Goal: Task Accomplishment & Management: Use online tool/utility

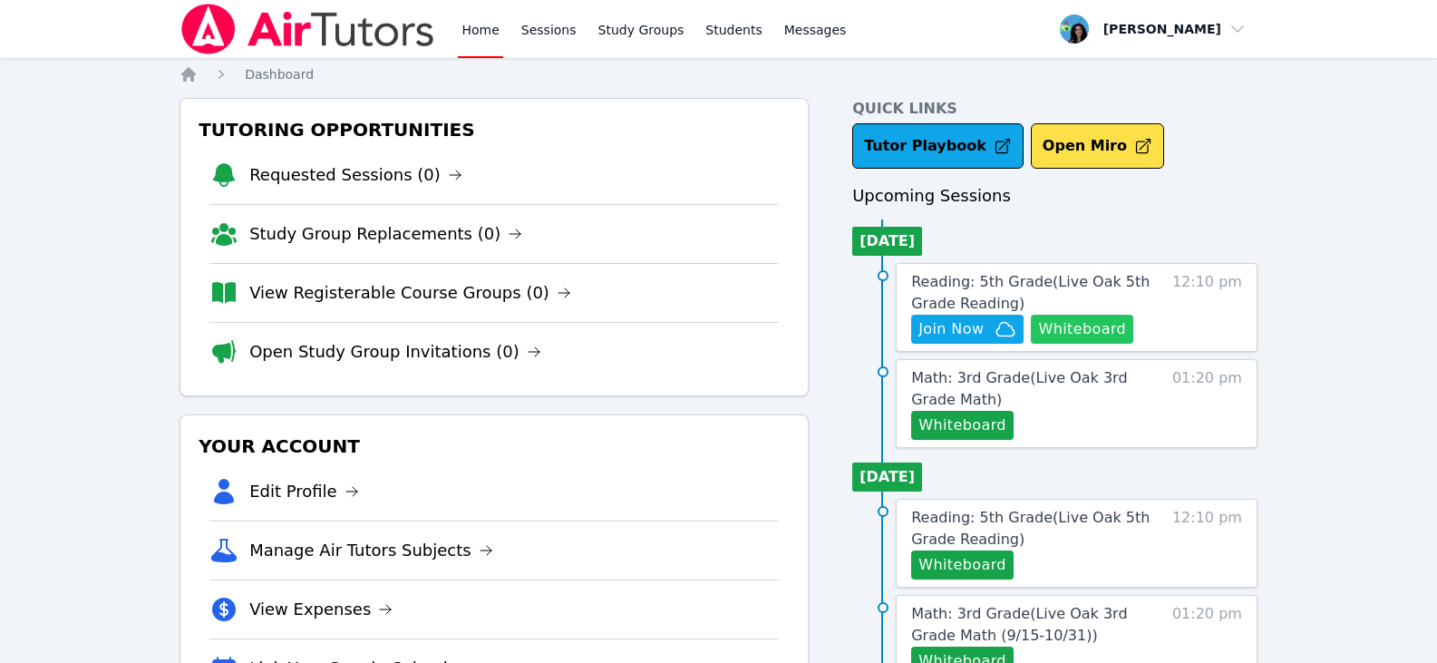
click at [1068, 327] on button "Whiteboard" at bounding box center [1082, 329] width 102 height 29
click at [948, 343] on button "Join Now" at bounding box center [967, 329] width 112 height 29
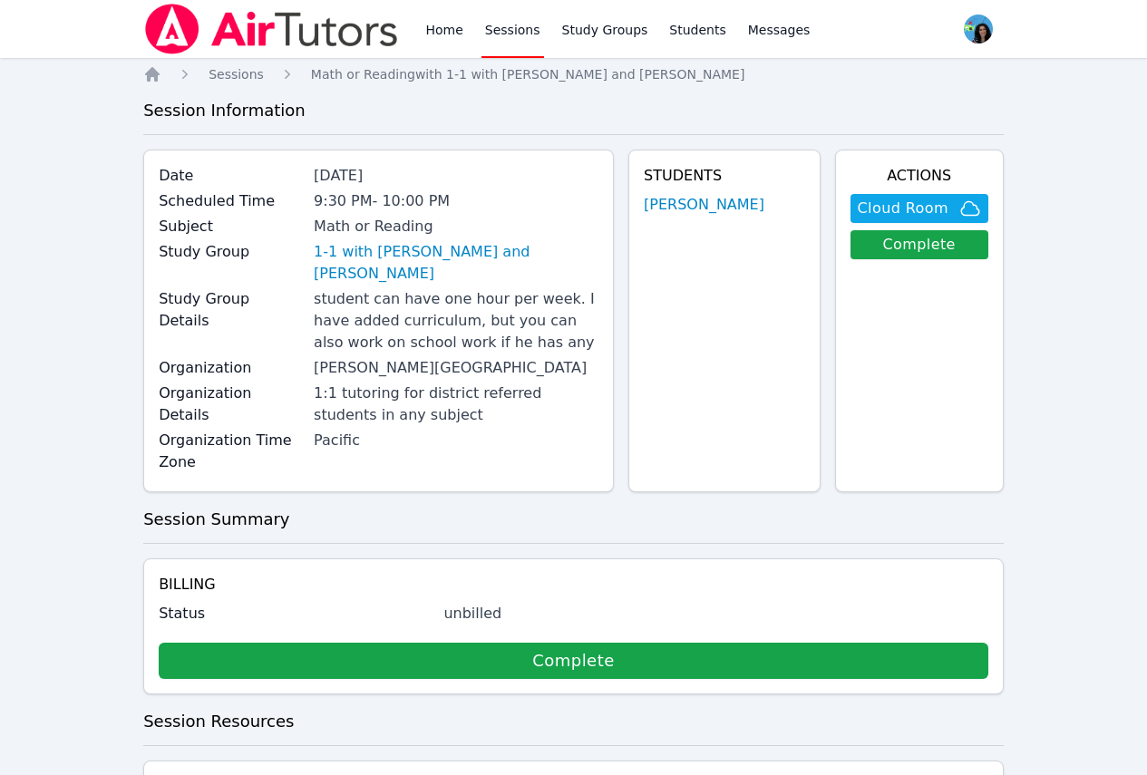
click at [515, 23] on link "Sessions" at bounding box center [512, 29] width 63 height 58
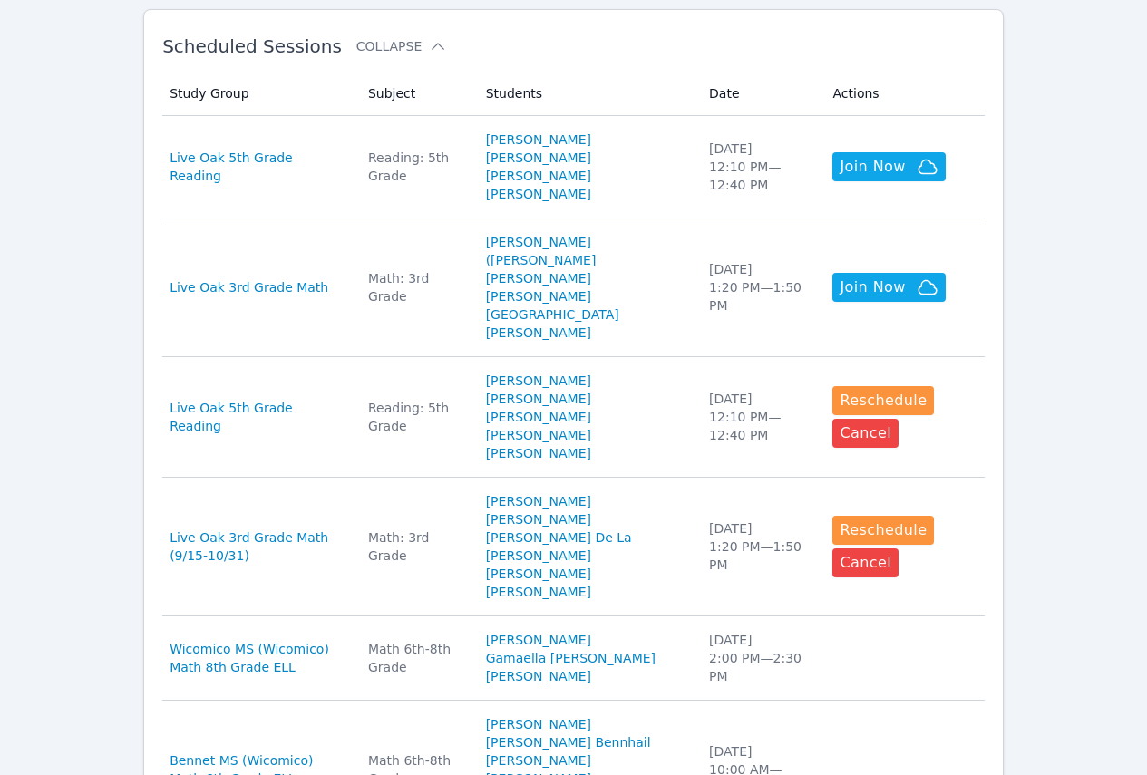
scroll to position [453, 0]
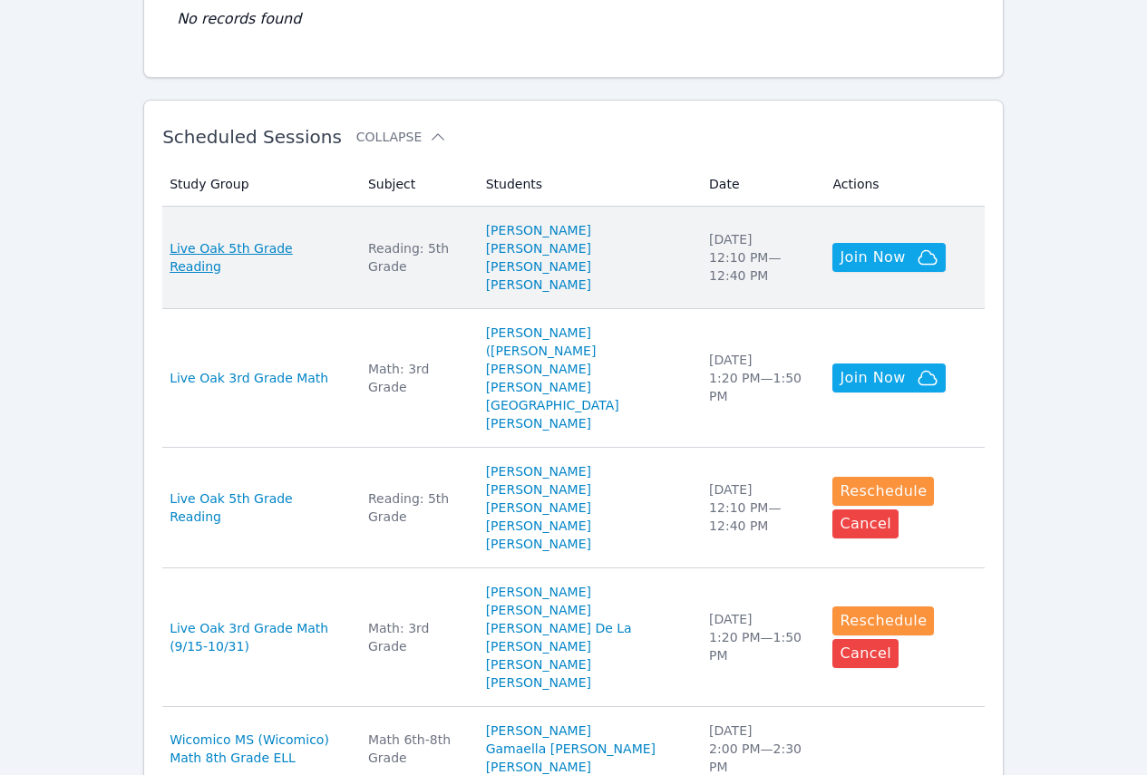
click at [327, 261] on span "Live Oak 5th Grade Reading" at bounding box center [258, 257] width 177 height 36
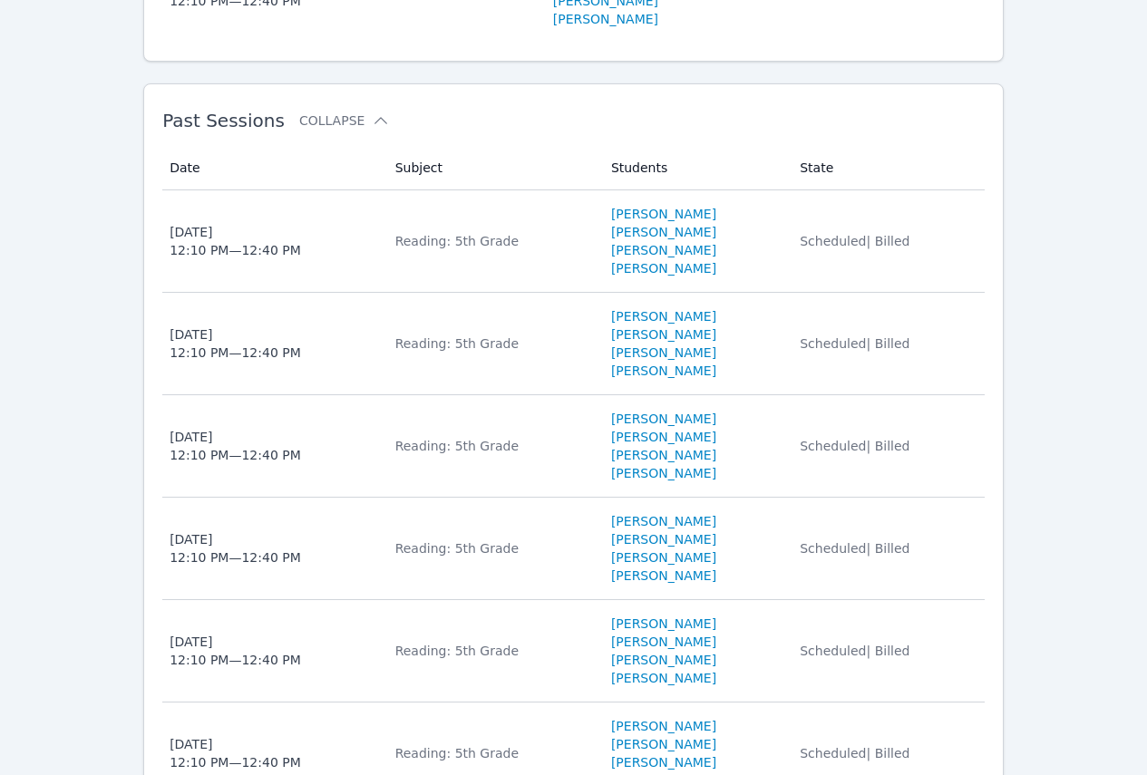
scroll to position [725, 0]
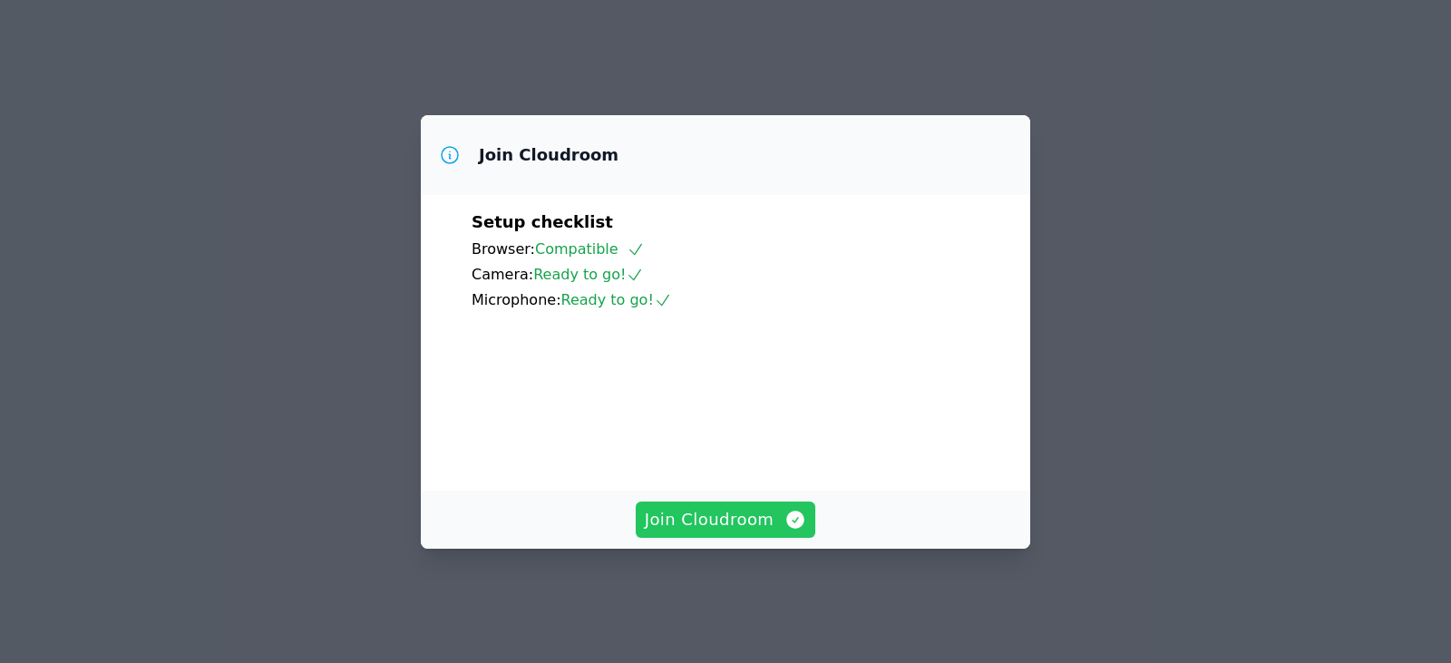
click at [756, 528] on span "Join Cloudroom" at bounding box center [726, 519] width 162 height 25
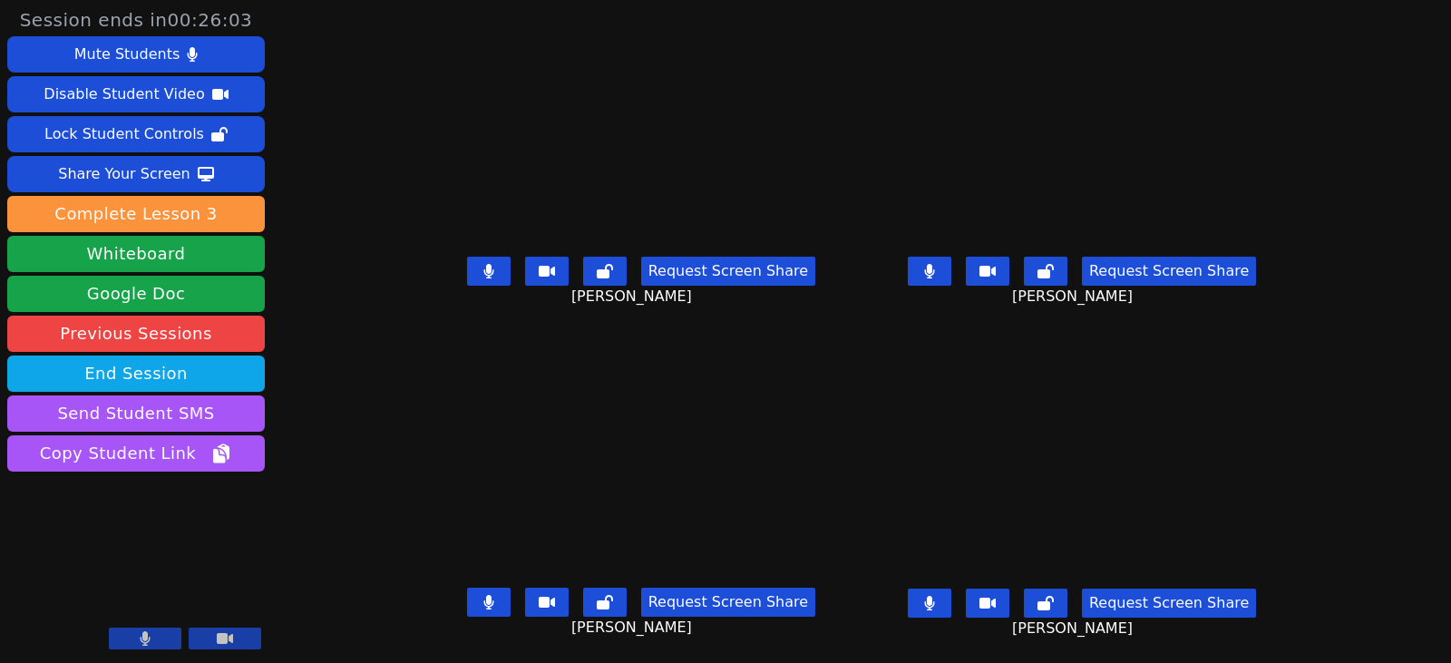
drag, startPoint x: 472, startPoint y: 267, endPoint x: 496, endPoint y: 275, distance: 24.7
click at [483, 267] on icon at bounding box center [488, 271] width 11 height 15
click at [935, 264] on icon at bounding box center [929, 271] width 11 height 15
click at [483, 597] on icon at bounding box center [488, 602] width 11 height 15
click at [944, 597] on button at bounding box center [930, 602] width 44 height 29
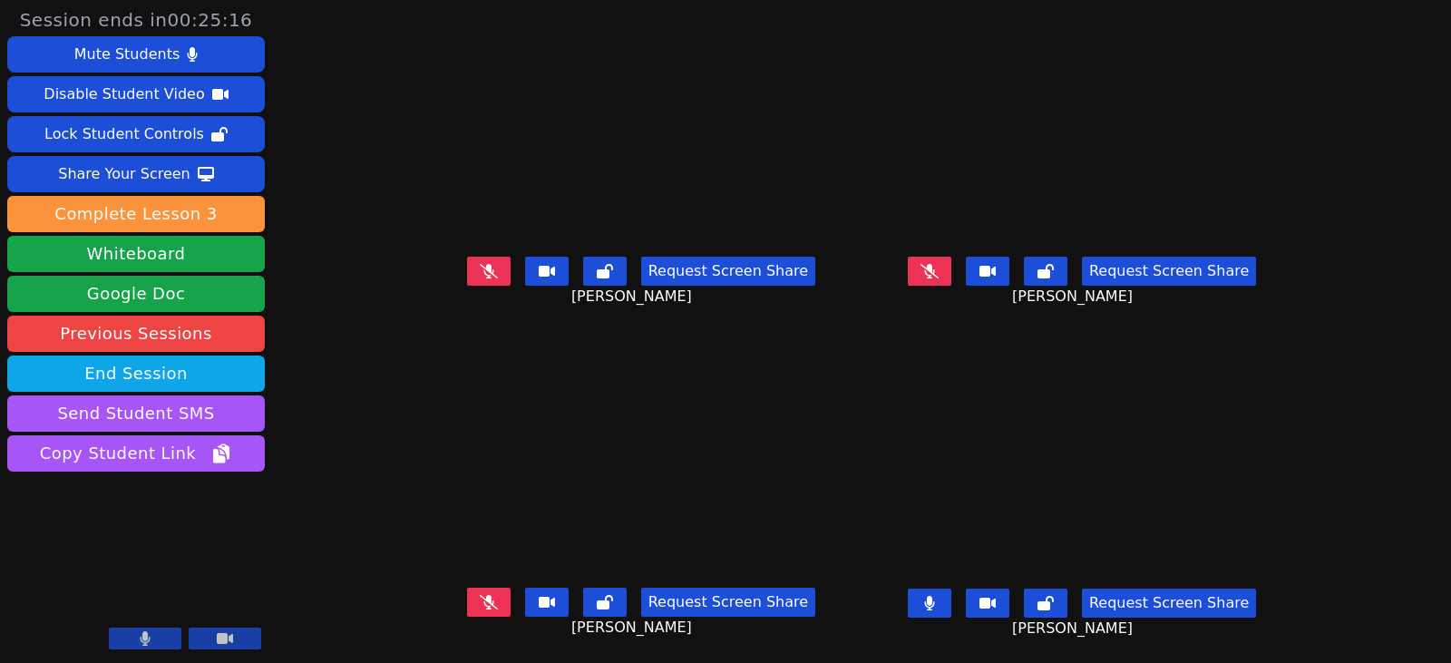
click at [942, 601] on button at bounding box center [930, 602] width 44 height 29
click at [939, 596] on icon at bounding box center [929, 603] width 18 height 15
click at [951, 598] on button at bounding box center [930, 602] width 44 height 29
click at [428, 588] on div "Request Screen Share Aida Abdallah" at bounding box center [641, 616] width 426 height 73
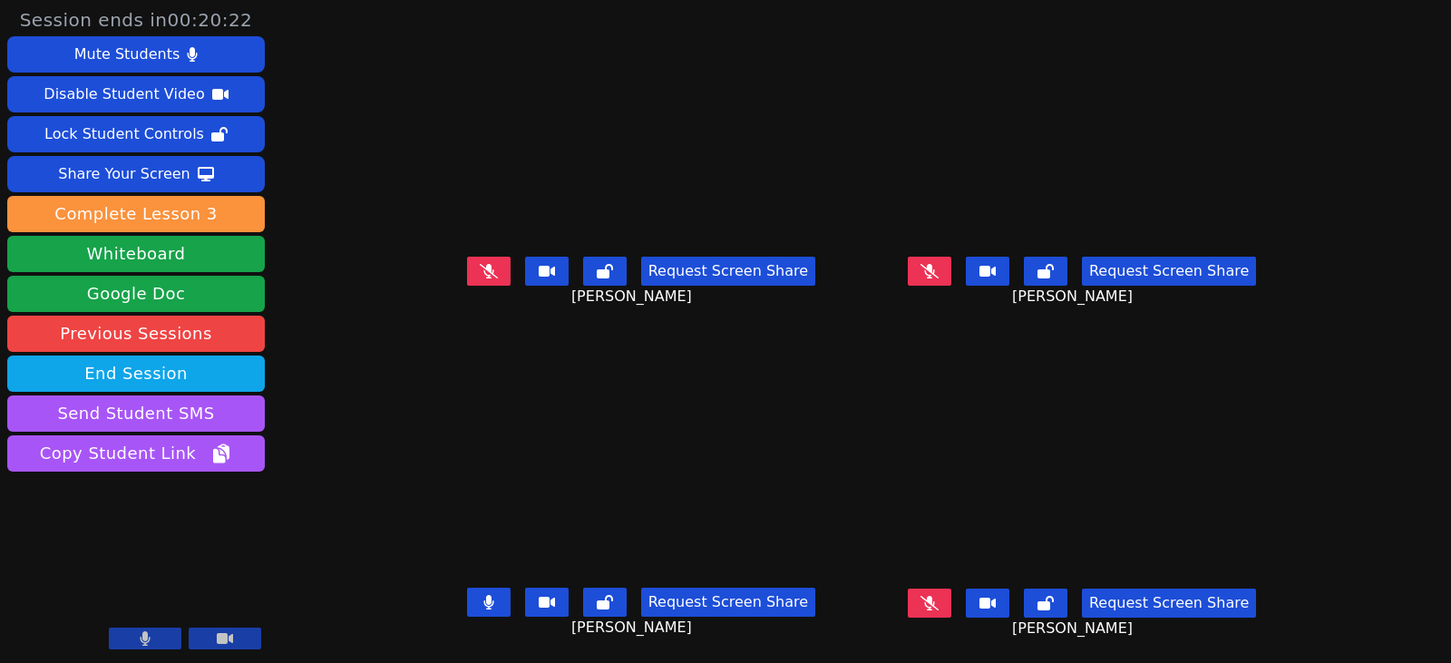
click at [472, 588] on button at bounding box center [489, 602] width 44 height 29
drag, startPoint x: 462, startPoint y: 592, endPoint x: 536, endPoint y: 446, distance: 163.4
click at [480, 595] on icon at bounding box center [489, 602] width 18 height 15
click at [480, 264] on icon at bounding box center [489, 271] width 18 height 15
click at [939, 264] on icon at bounding box center [929, 271] width 18 height 15
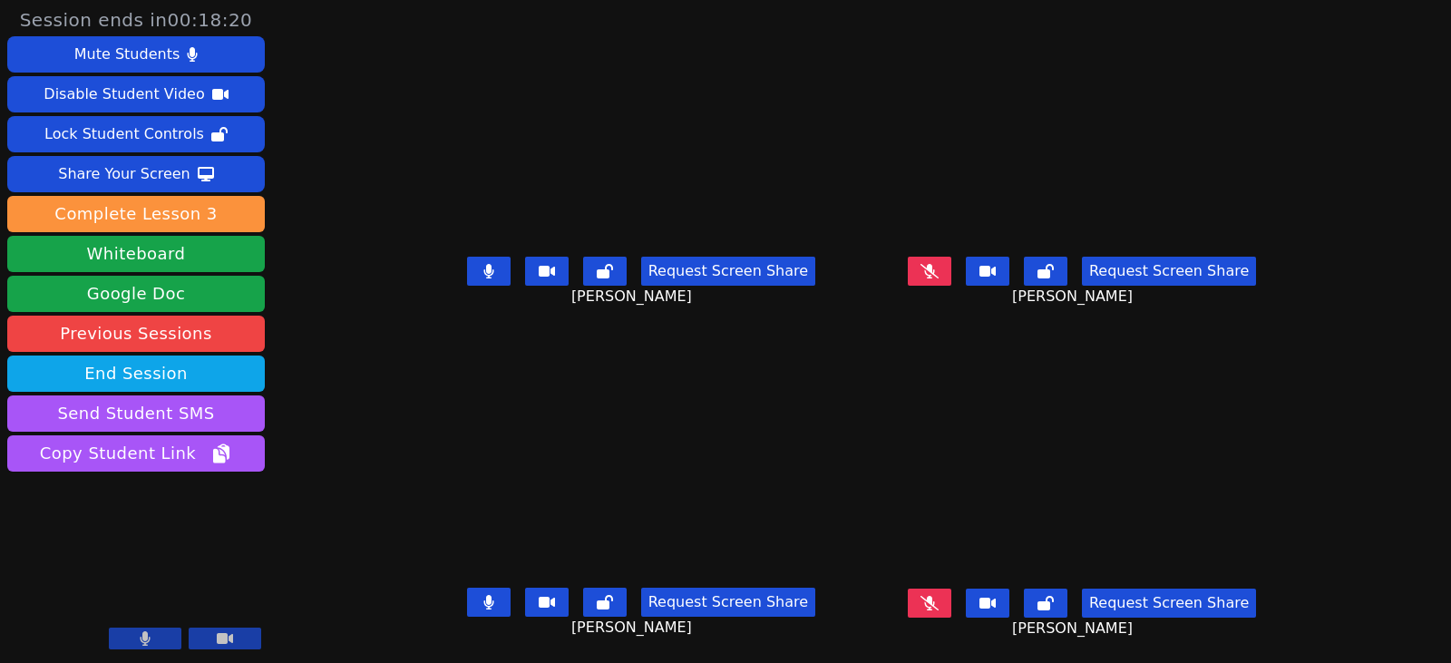
click at [939, 596] on icon at bounding box center [929, 603] width 18 height 15
click at [951, 262] on button at bounding box center [930, 271] width 44 height 29
click at [939, 264] on icon at bounding box center [929, 271] width 18 height 15
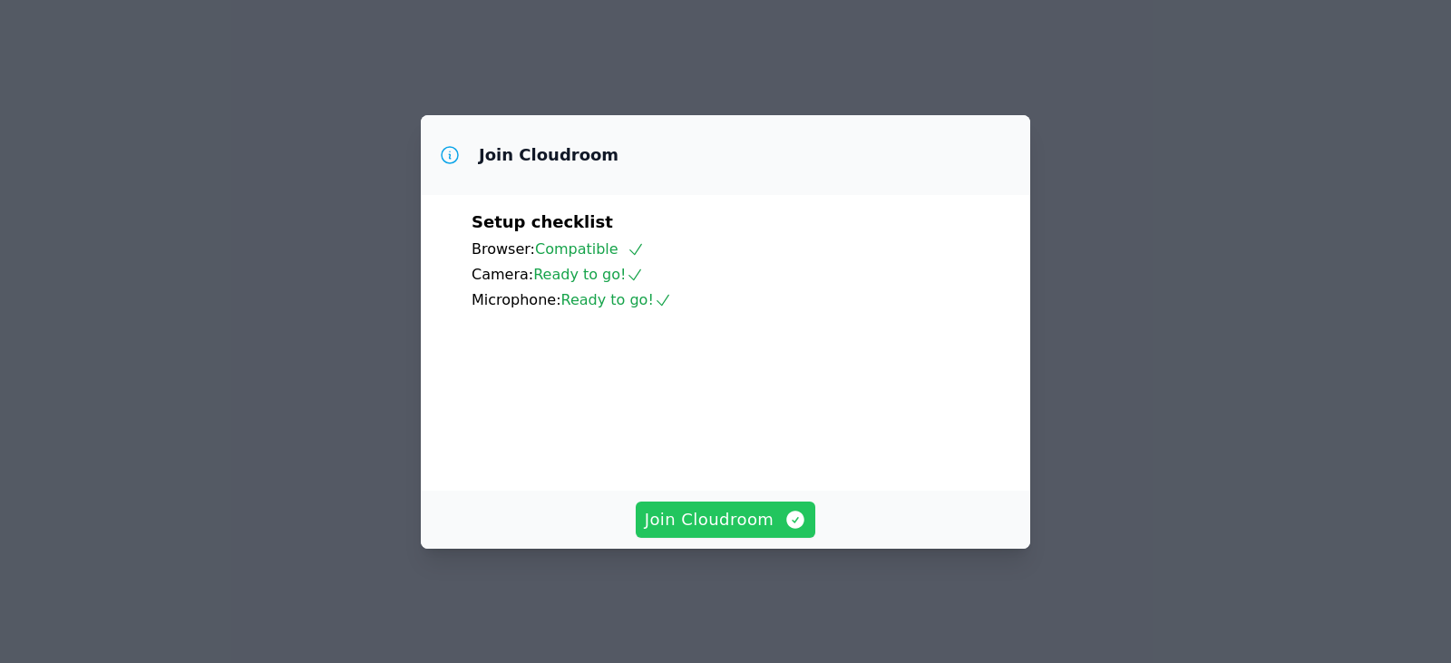
click at [664, 526] on span "Join Cloudroom" at bounding box center [726, 519] width 162 height 25
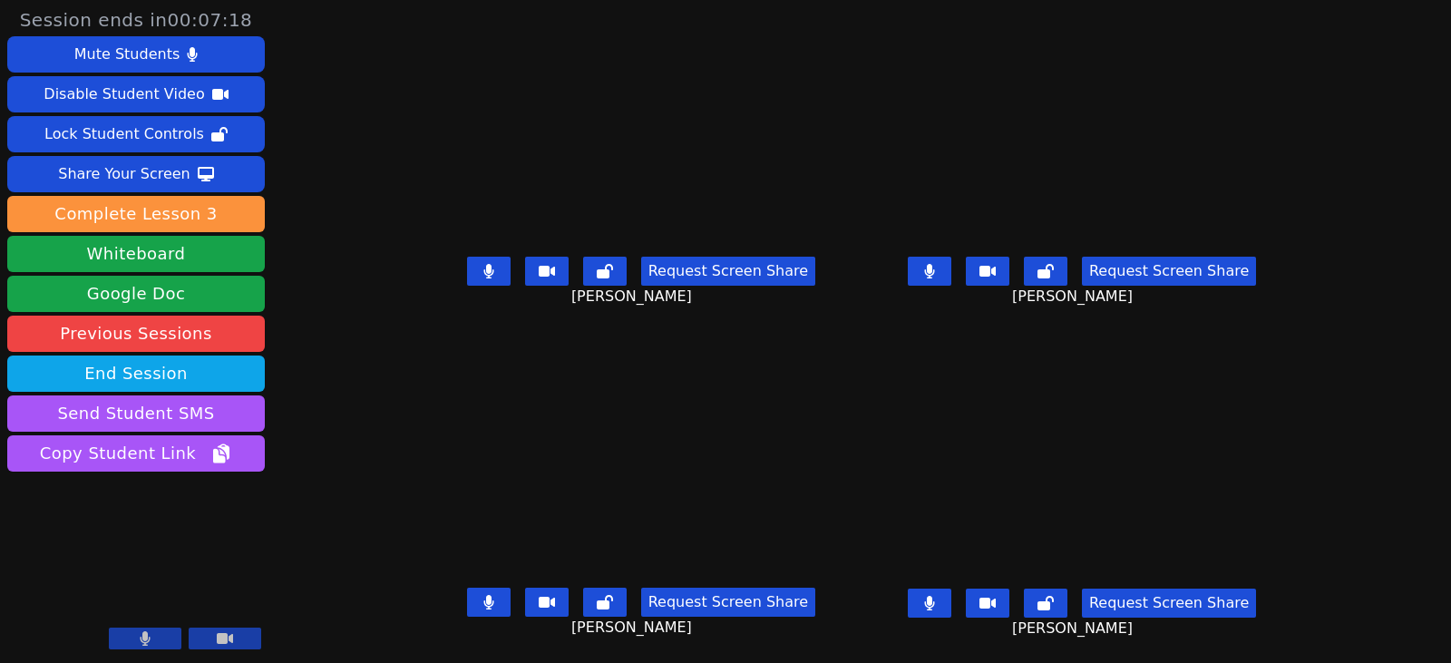
click at [483, 277] on icon at bounding box center [488, 271] width 11 height 15
click at [327, 392] on div "Session ends in 00:05:00 Mute Students Disable Student Video Lock Student Contr…" at bounding box center [725, 331] width 1451 height 663
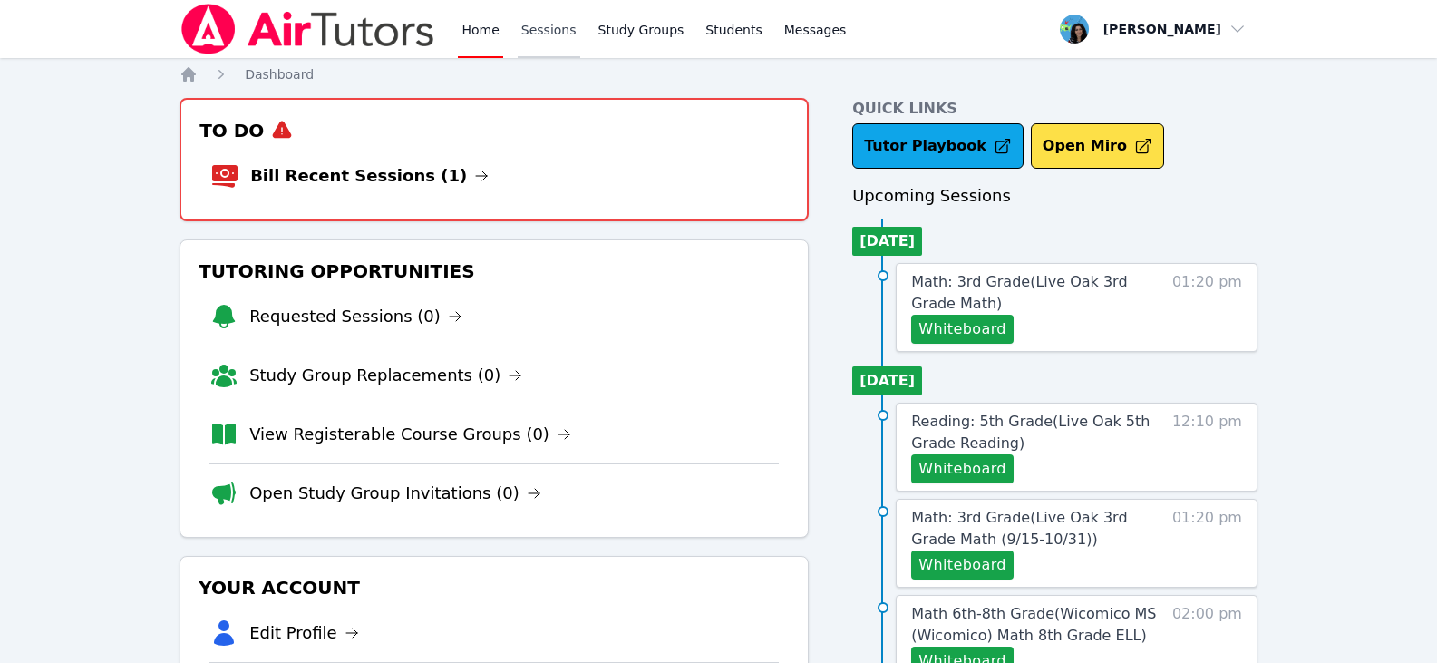
click at [559, 28] on link "Sessions" at bounding box center [549, 29] width 63 height 58
